Goal: Navigation & Orientation: Find specific page/section

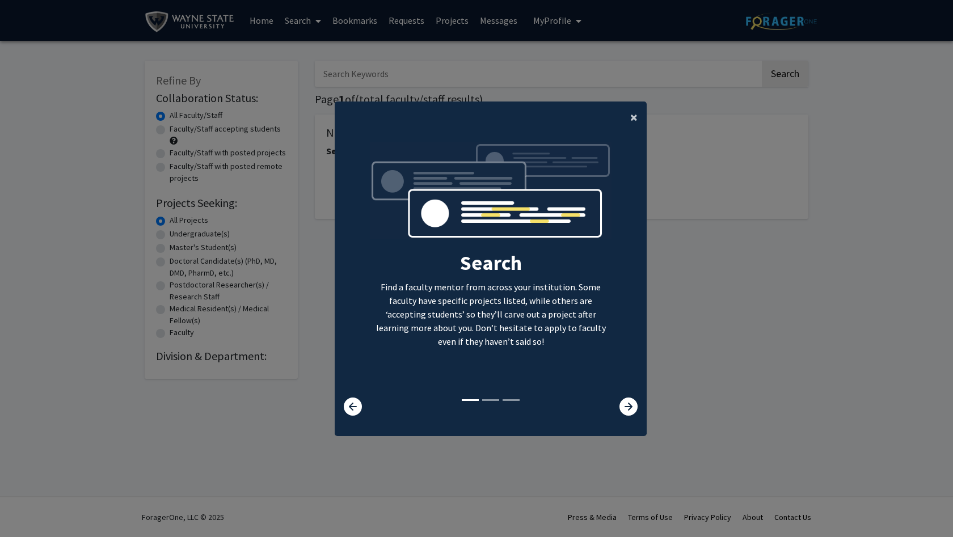
click at [630, 110] on span "×" at bounding box center [633, 117] width 7 height 18
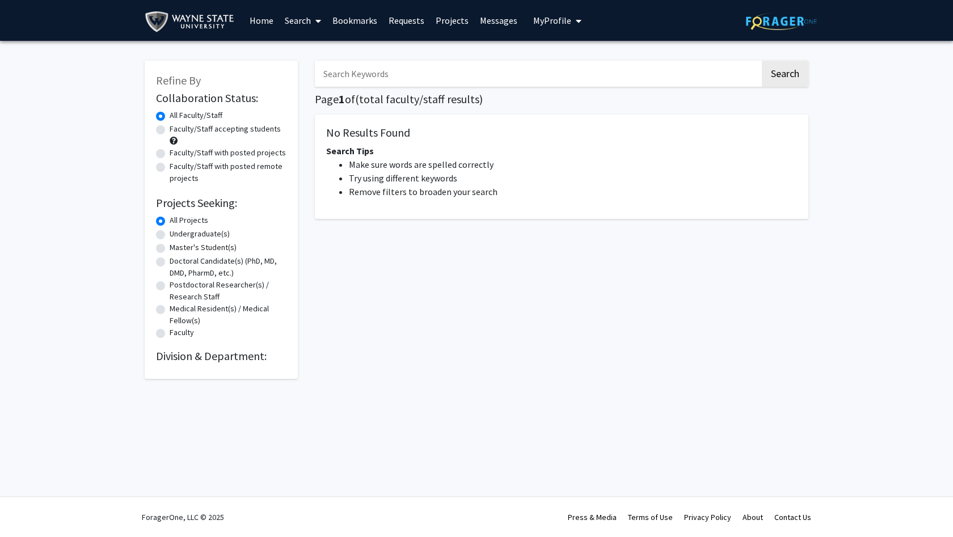
click at [262, 18] on link "Home" at bounding box center [261, 21] width 35 height 40
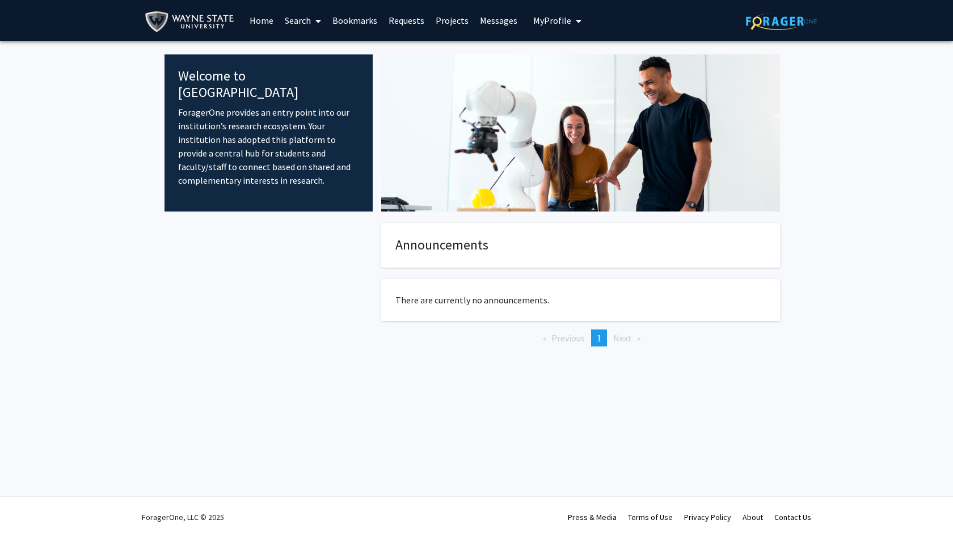
click at [344, 257] on div at bounding box center [268, 303] width 208 height 160
click at [605, 292] on fg-card "There are currently no announcements." at bounding box center [580, 300] width 399 height 42
click at [544, 24] on span "My Profile" at bounding box center [552, 20] width 38 height 11
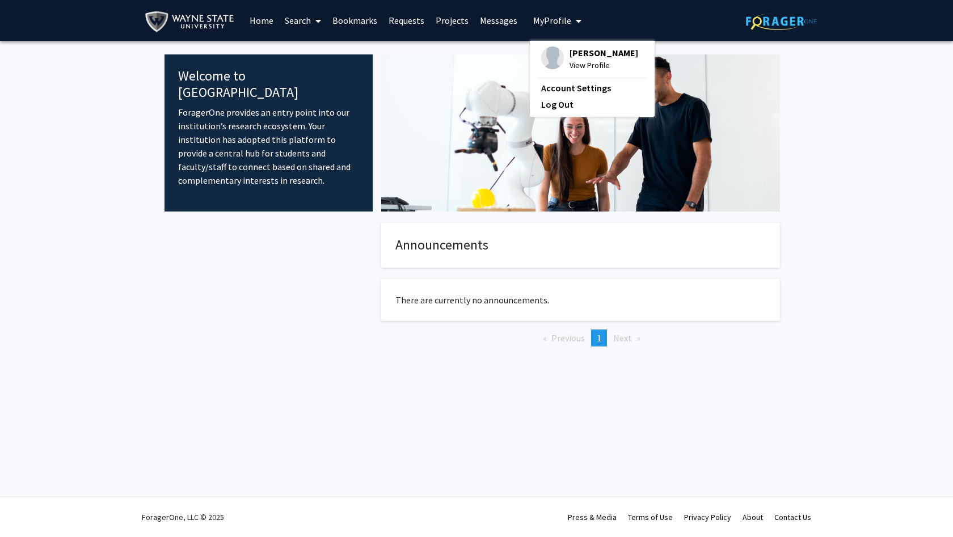
click at [558, 61] on div "[PERSON_NAME] View Profile" at bounding box center [589, 59] width 97 height 25
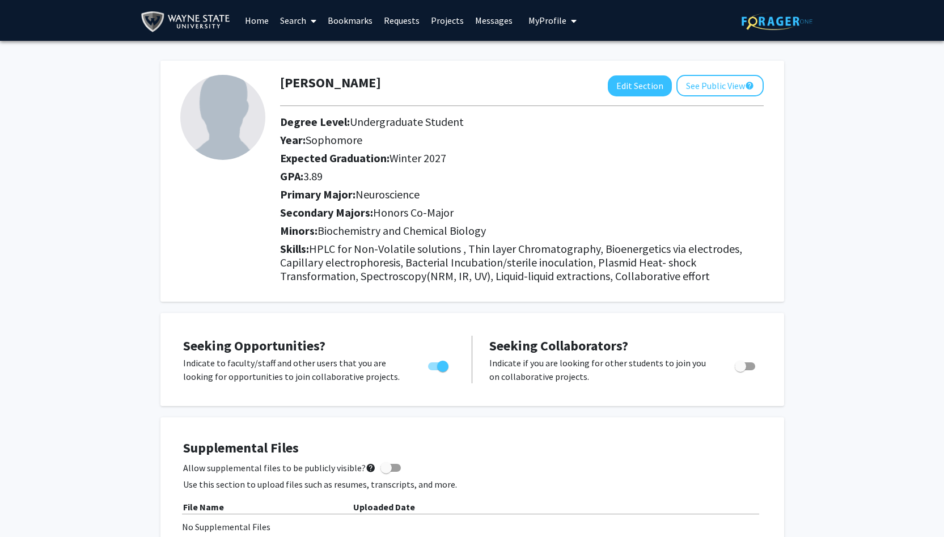
click at [538, 21] on span "My Profile" at bounding box center [548, 20] width 38 height 11
click at [486, 19] on link "Messages" at bounding box center [494, 21] width 49 height 40
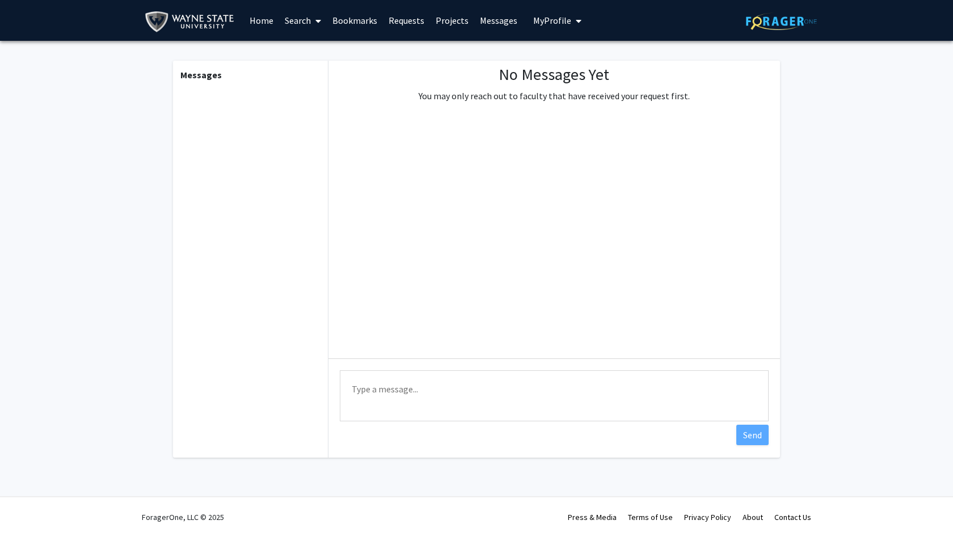
click at [336, 20] on link "Bookmarks" at bounding box center [355, 21] width 56 height 40
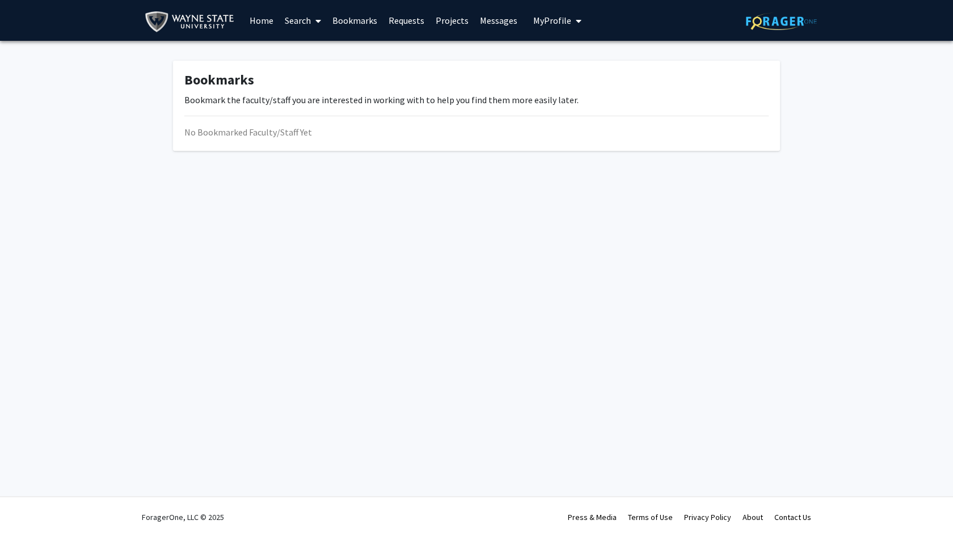
click at [404, 20] on link "Requests" at bounding box center [406, 21] width 47 height 40
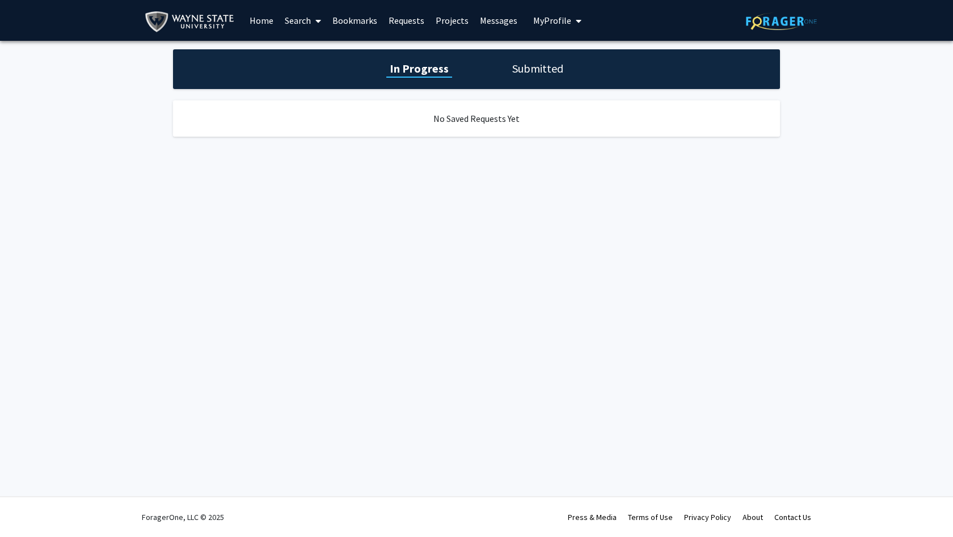
click at [257, 23] on link "Home" at bounding box center [261, 21] width 35 height 40
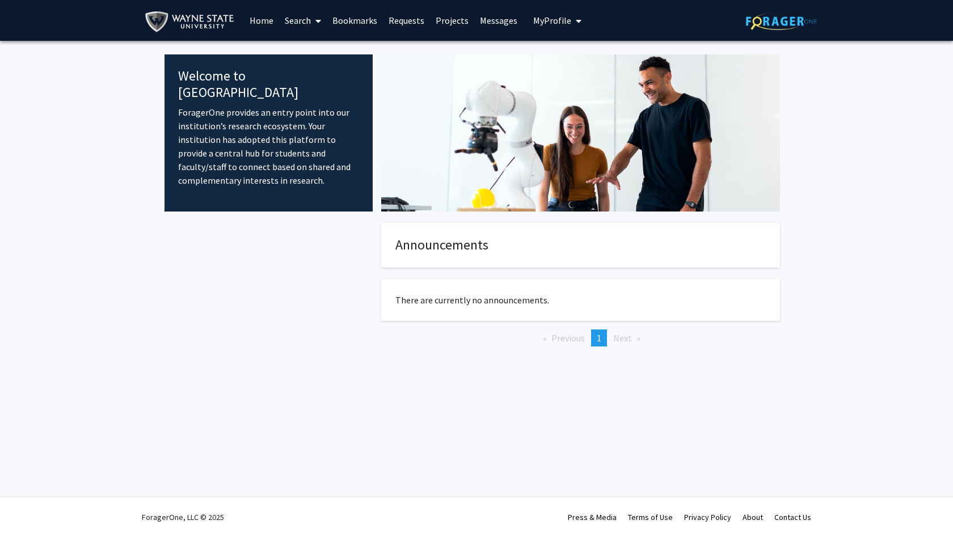
click at [519, 22] on div "Skip navigation Home Search Bookmarks Requests Projects Messages My Profile [PE…" at bounding box center [365, 20] width 440 height 41
click at [492, 19] on link "Messages" at bounding box center [498, 21] width 49 height 40
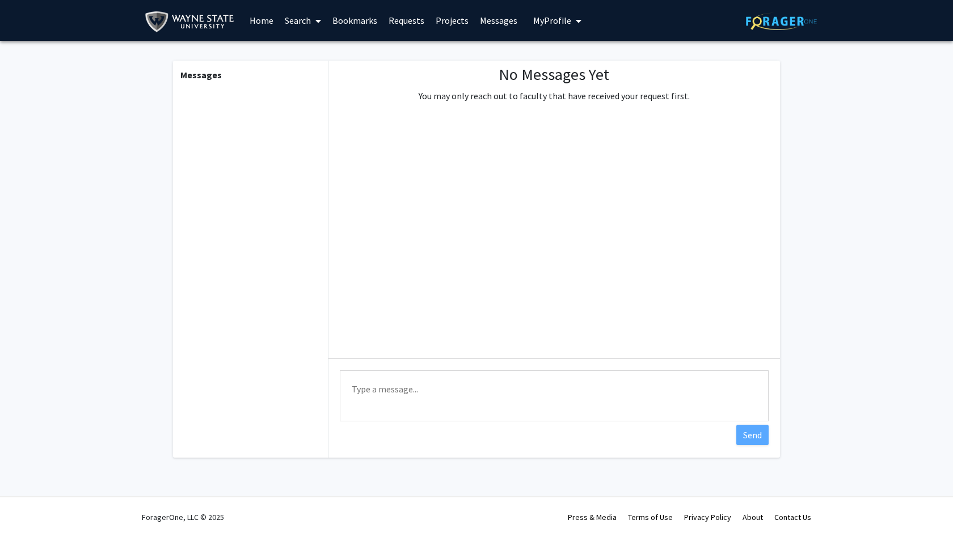
click at [442, 18] on link "Projects" at bounding box center [452, 21] width 44 height 40
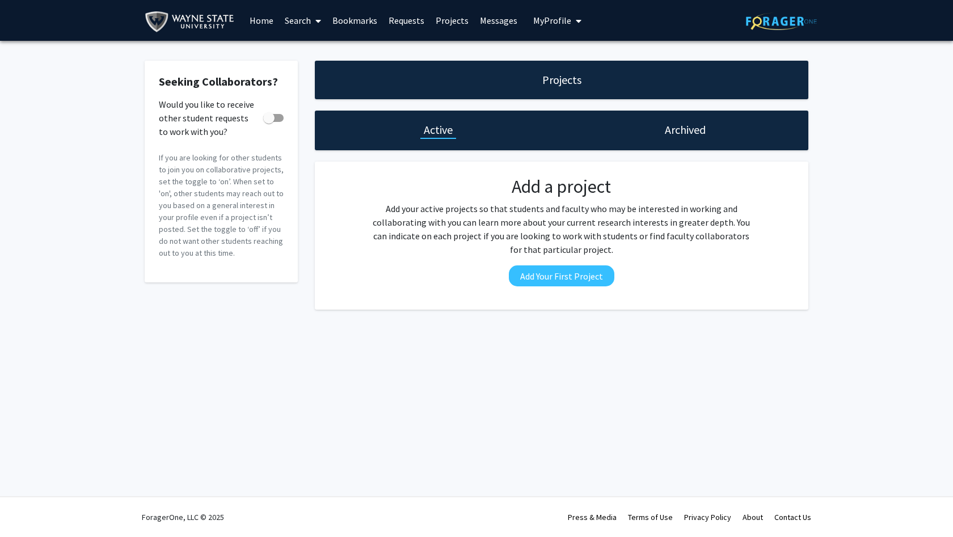
click at [410, 18] on link "Requests" at bounding box center [406, 21] width 47 height 40
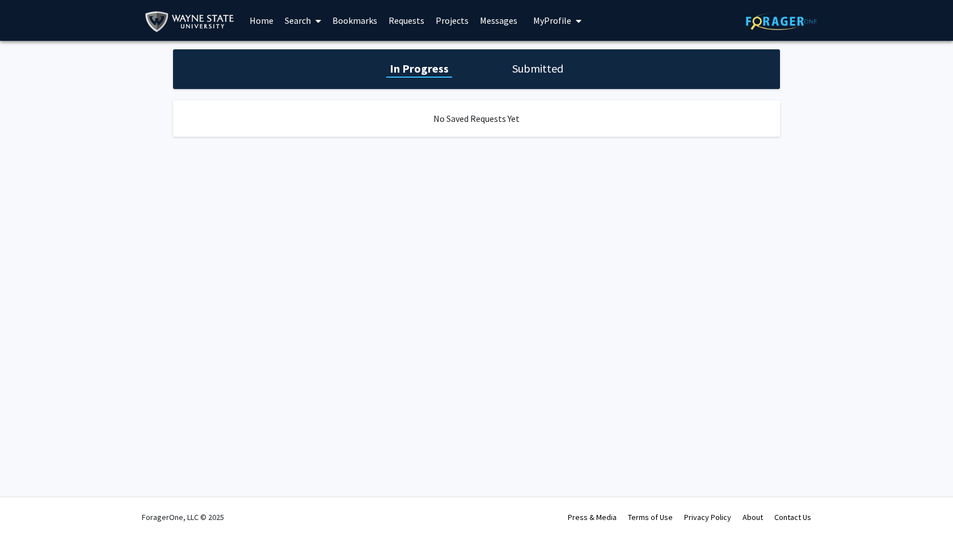
click at [564, 19] on span "My Profile" at bounding box center [552, 20] width 38 height 11
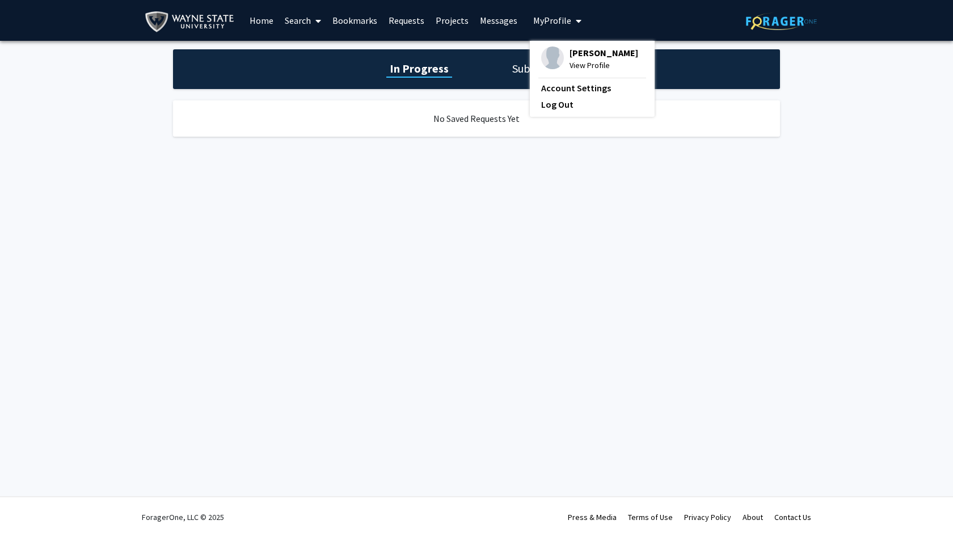
click at [561, 58] on div "[PERSON_NAME] View Profile" at bounding box center [589, 59] width 97 height 25
